Goal: Task Accomplishment & Management: Manage account settings

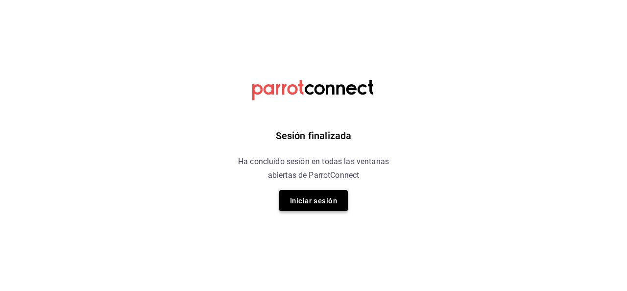
click at [315, 199] on font "Iniciar sesión" at bounding box center [313, 200] width 47 height 9
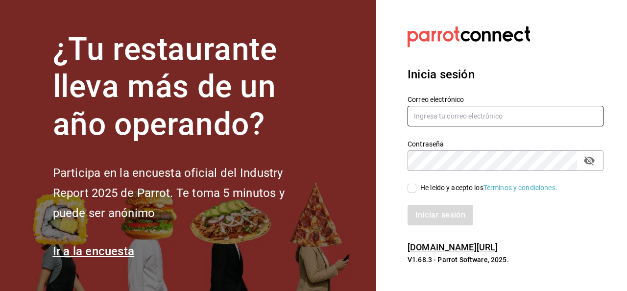
type input "jaimecafe22@gmail.com"
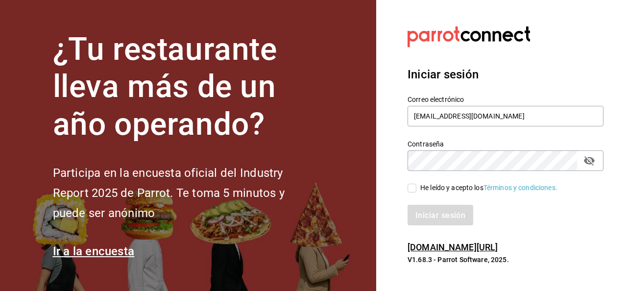
click at [410, 188] on input "He leído y acepto los Términos y condiciones." at bounding box center [411, 188] width 9 height 9
checkbox input "true"
click at [432, 215] on font "Iniciar sesión" at bounding box center [441, 214] width 50 height 9
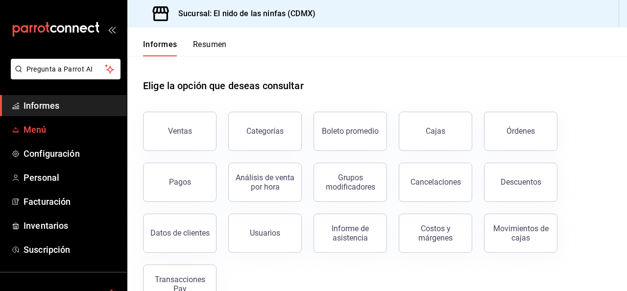
click at [31, 128] on font "Menú" at bounding box center [34, 129] width 23 height 10
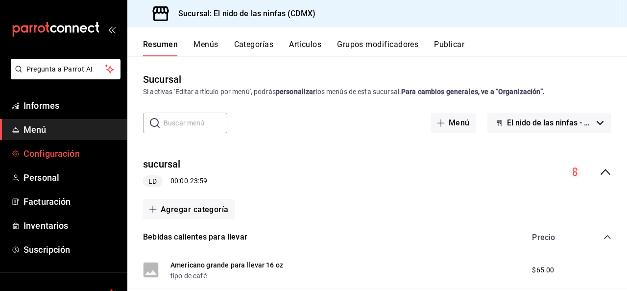
click at [42, 153] on font "Configuración" at bounding box center [51, 153] width 56 height 10
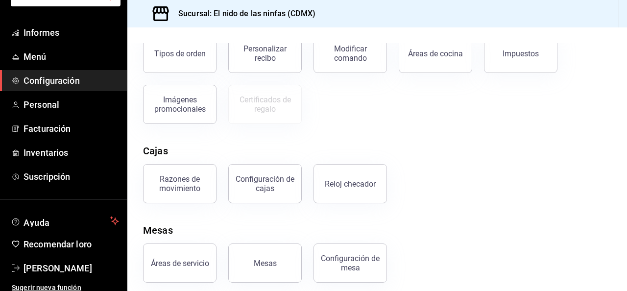
scroll to position [206, 0]
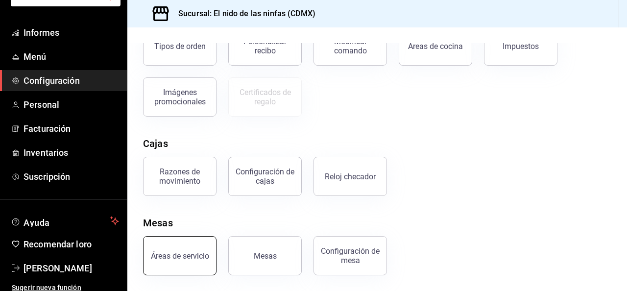
click at [198, 258] on font "Áreas de servicio" at bounding box center [180, 255] width 58 height 9
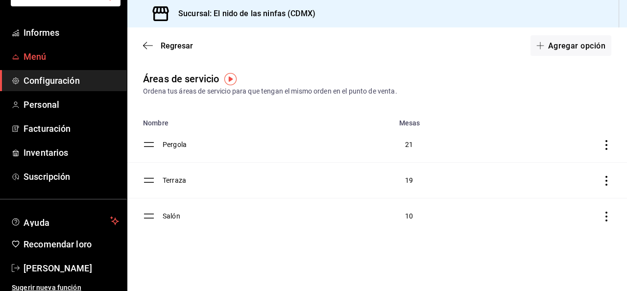
click at [46, 58] on span "Menú" at bounding box center [70, 56] width 95 height 13
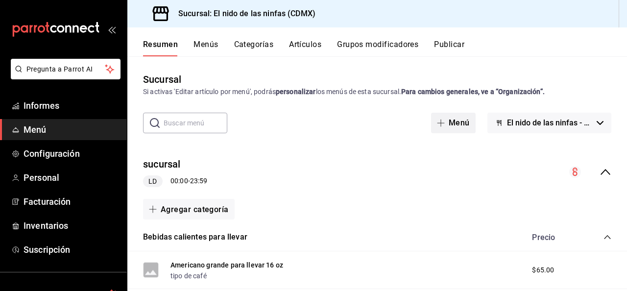
click at [455, 122] on font "Menú" at bounding box center [458, 122] width 21 height 9
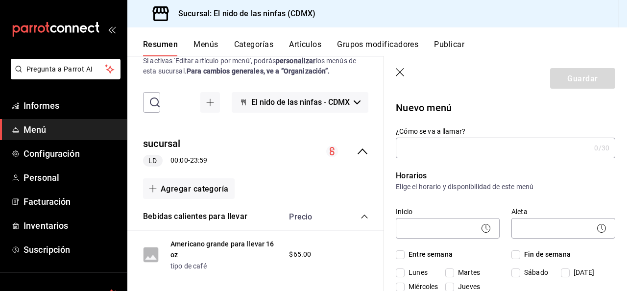
click at [261, 47] on font "Categorías" at bounding box center [254, 44] width 40 height 9
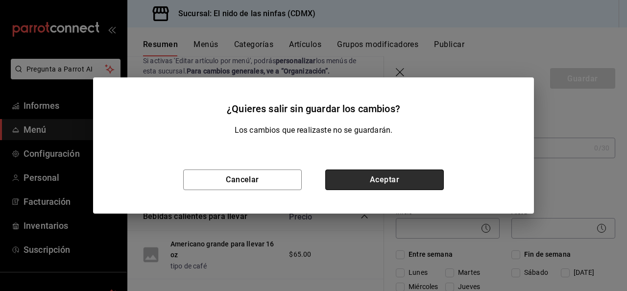
click at [351, 175] on button "Aceptar" at bounding box center [384, 179] width 118 height 21
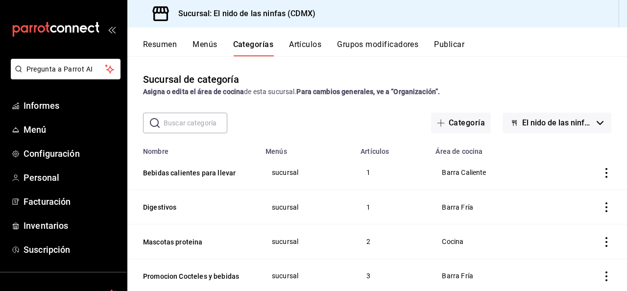
click at [311, 45] on font "Artículos" at bounding box center [305, 44] width 32 height 9
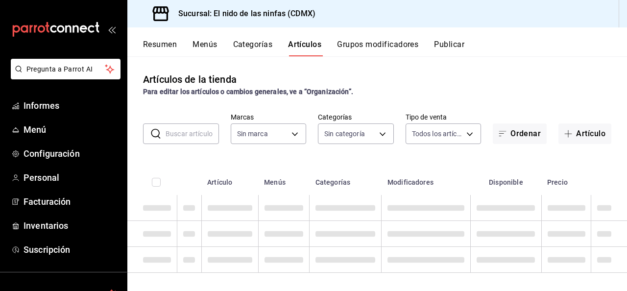
type input "d2e7f705-a92e-4b5a-9c7a-3f8867cbe88b"
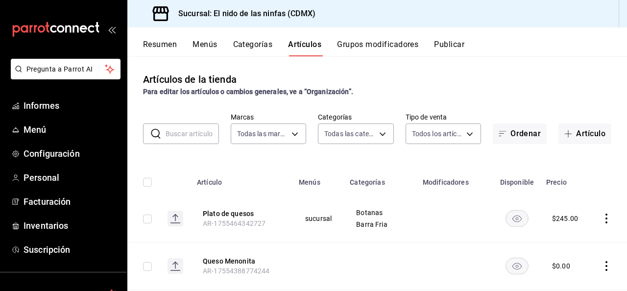
type input "5c205893-a101-45fe-a5e9-0d3a7003fba1,4b68dad8-5fea-4f89-9963-c0d84c3836ef,d07fc…"
click at [511, 135] on font "Ordenar" at bounding box center [525, 133] width 30 height 9
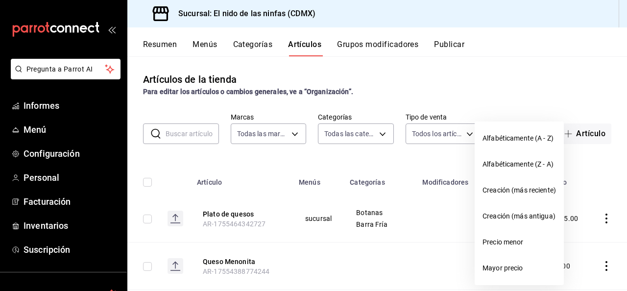
click at [513, 79] on div at bounding box center [313, 145] width 627 height 291
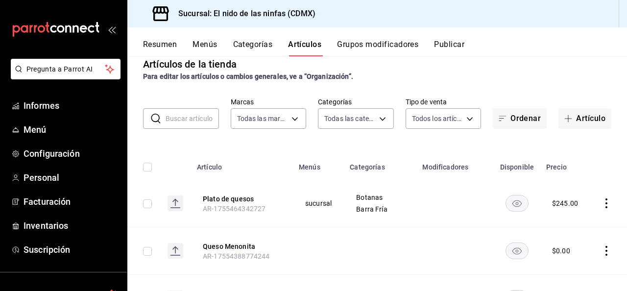
scroll to position [14, 0]
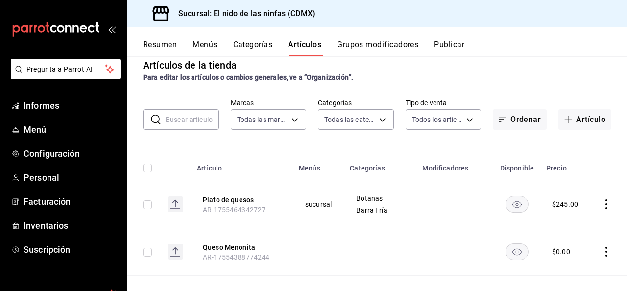
click at [397, 46] on font "Grupos modificadores" at bounding box center [377, 44] width 81 height 9
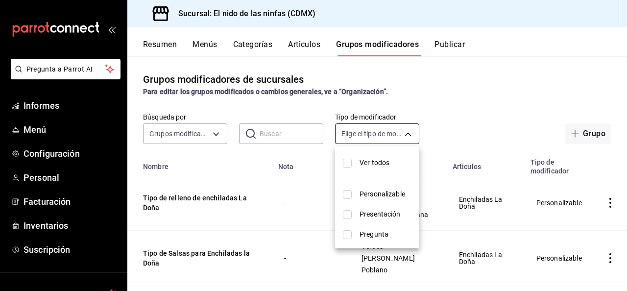
click at [408, 133] on body "Pregunta a Parrot AI Informes Menú Configuración Personal Facturación Inventari…" at bounding box center [313, 145] width 627 height 291
click at [397, 156] on li "Ver todos" at bounding box center [377, 163] width 84 height 26
type input "CUSTOMIZABLE,PRESENTATION,QUESTION"
checkbox input "true"
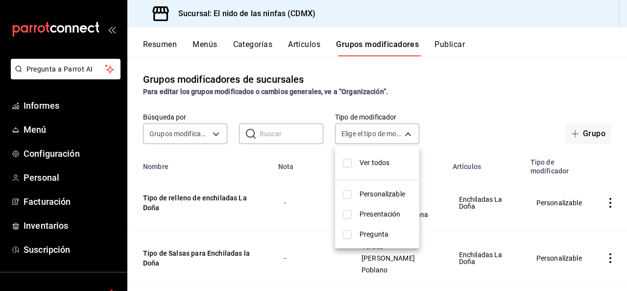
checkbox input "true"
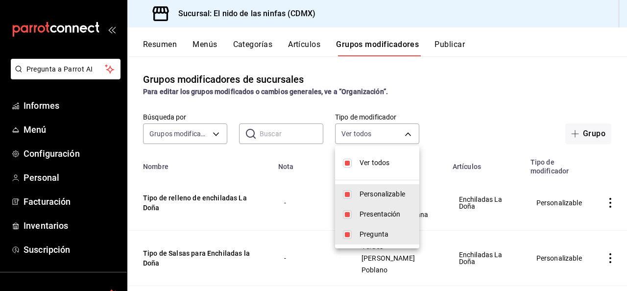
click at [452, 103] on div at bounding box center [313, 145] width 627 height 291
click at [408, 133] on body "Pregunta a Parrot AI Informes Menú Configuración Personal Facturación Inventari…" at bounding box center [313, 145] width 627 height 291
click at [463, 103] on div at bounding box center [313, 145] width 627 height 291
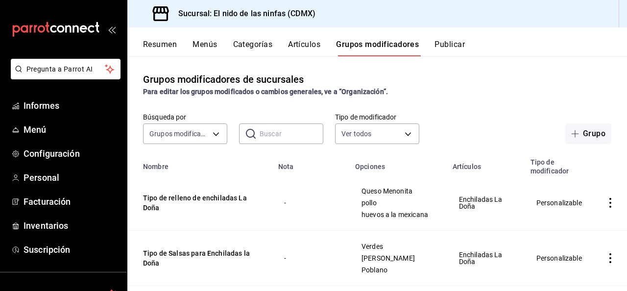
click at [170, 46] on font "Resumen" at bounding box center [160, 44] width 34 height 9
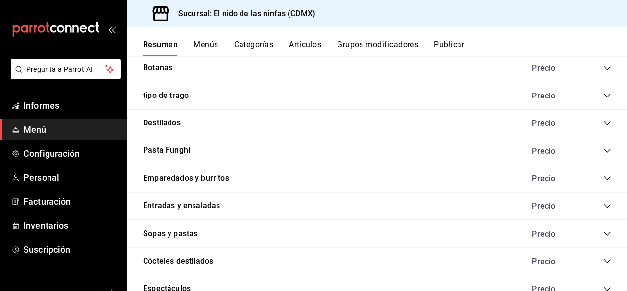
scroll to position [576, 0]
